Goal: Find specific page/section: Find specific page/section

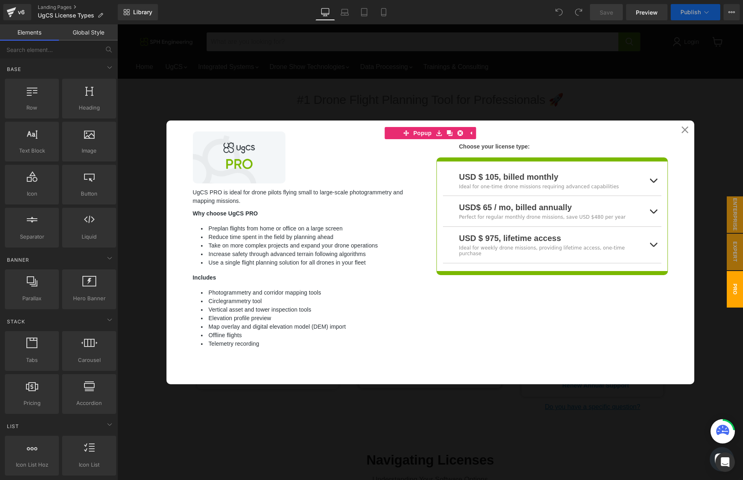
click at [686, 93] on div "#1 Drone Flight Planning Tool for Professionals 🚀 Heading" at bounding box center [430, 100] width 626 height 14
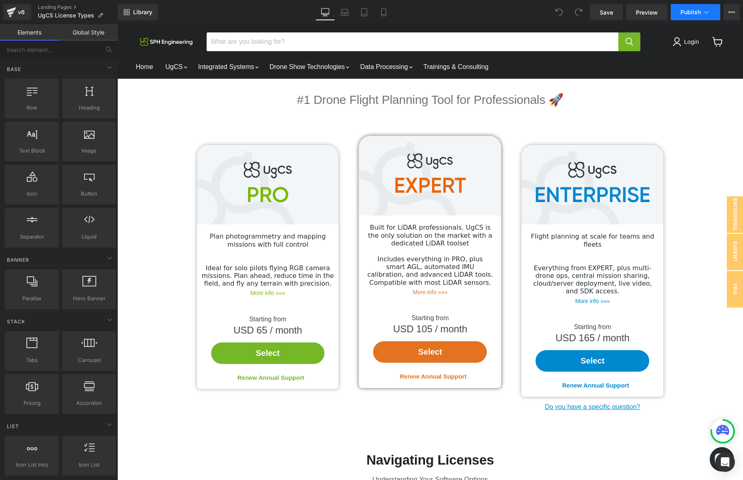
click at [707, 11] on icon at bounding box center [707, 12] width 8 height 8
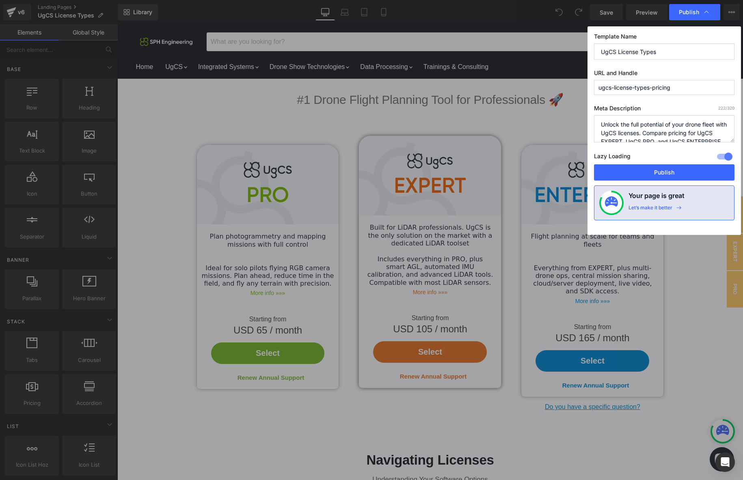
click at [685, 86] on input "ugcs-license-types-pricing" at bounding box center [664, 87] width 141 height 15
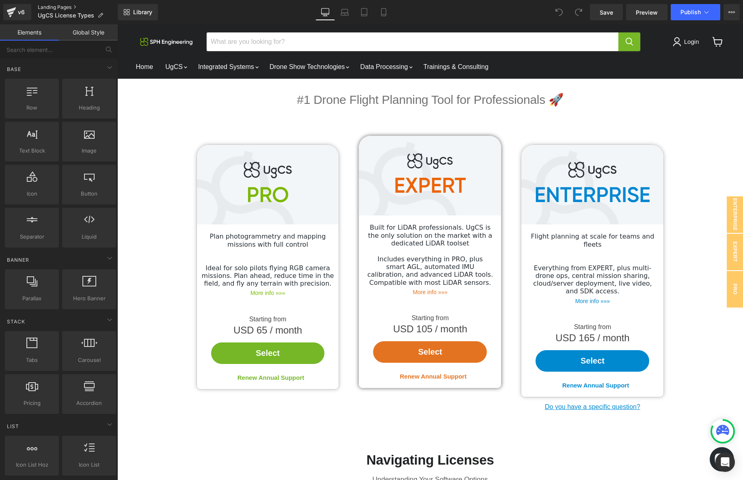
click at [50, 9] on link "Landing Pages" at bounding box center [78, 7] width 80 height 6
